Goal: Information Seeking & Learning: Learn about a topic

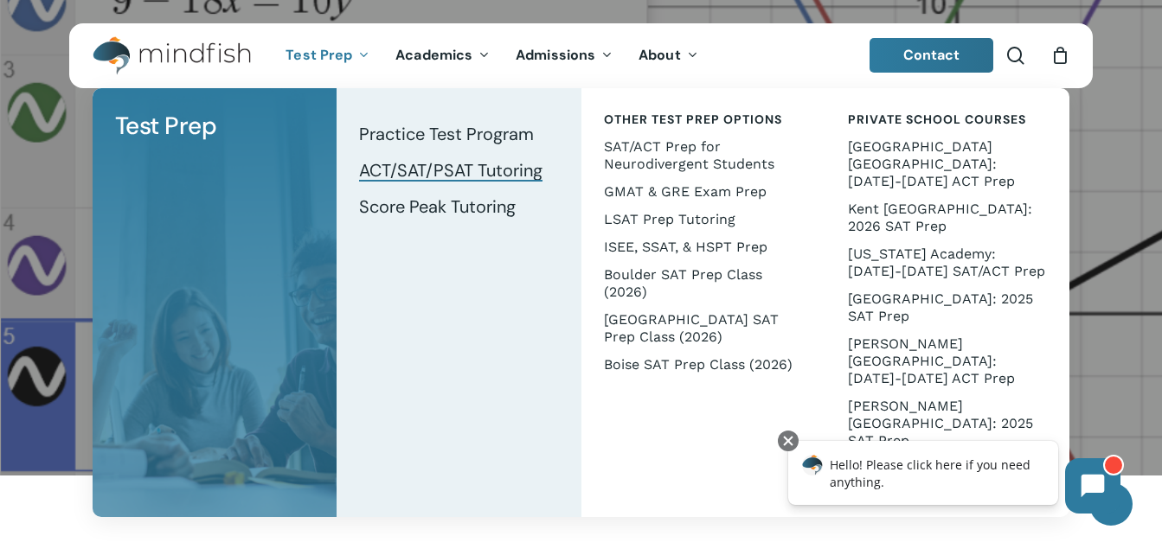
click at [426, 165] on span "ACT/SAT/PSAT Tutoring" at bounding box center [450, 170] width 183 height 22
